Goal: Transaction & Acquisition: Purchase product/service

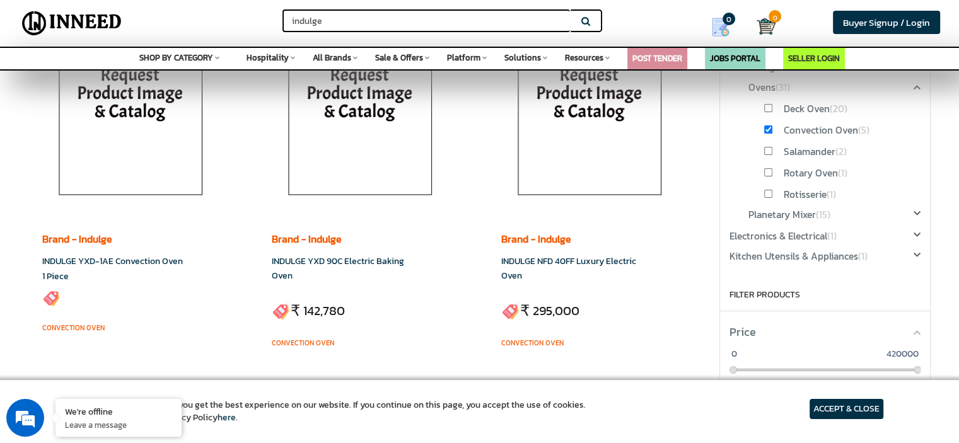
scroll to position [101, 0]
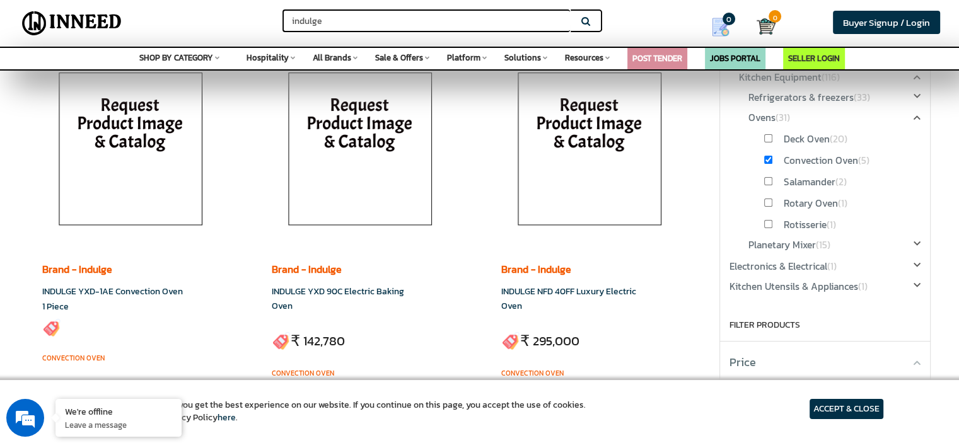
click at [696, 8] on div "0" at bounding box center [725, 21] width 62 height 42
click at [359, 199] on img at bounding box center [360, 151] width 176 height 189
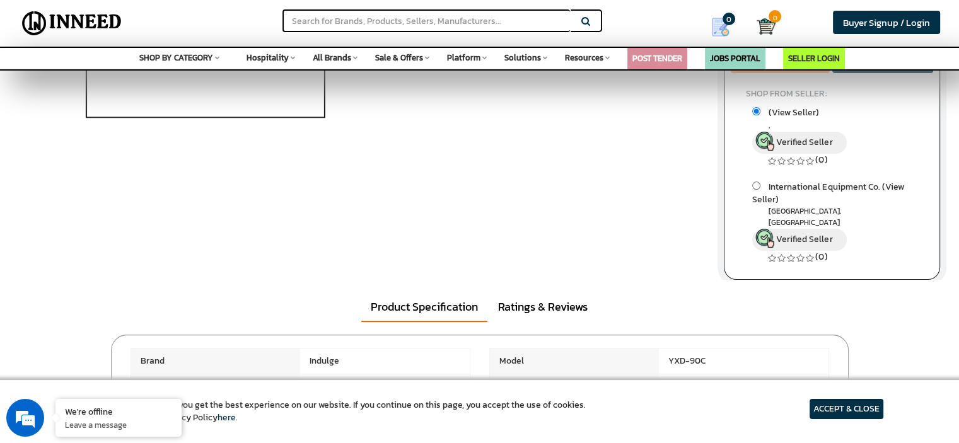
scroll to position [342, 0]
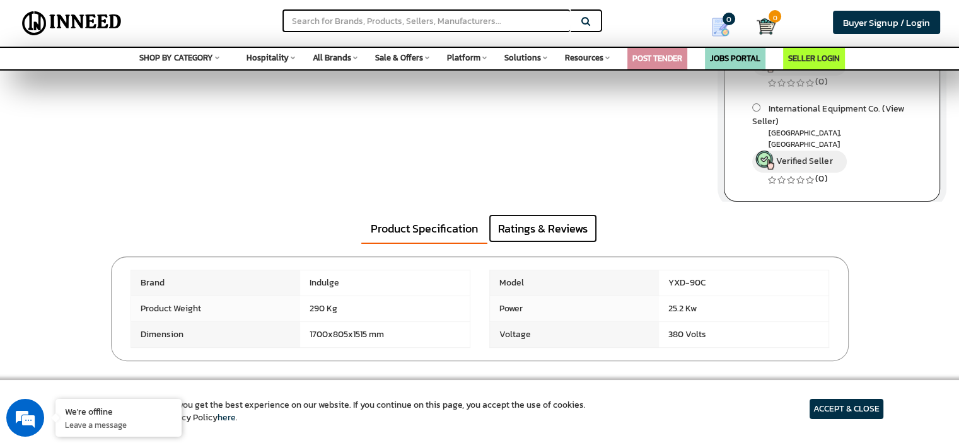
click at [567, 228] on link "Ratings & Reviews" at bounding box center [542, 228] width 108 height 29
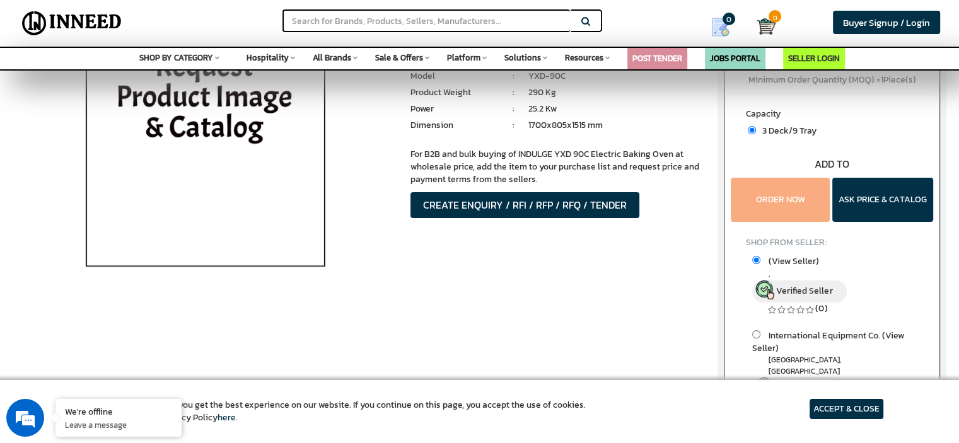
scroll to position [118, 0]
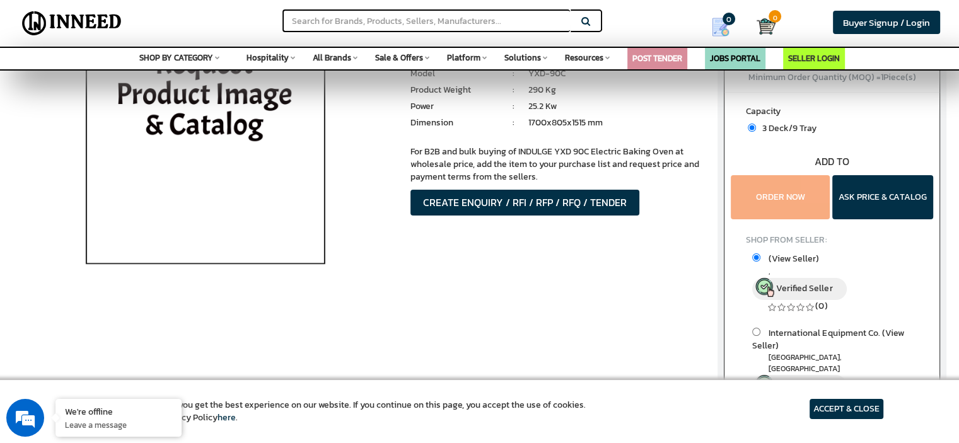
click at [202, 118] on img at bounding box center [205, 141] width 294 height 315
